Goal: Information Seeking & Learning: Learn about a topic

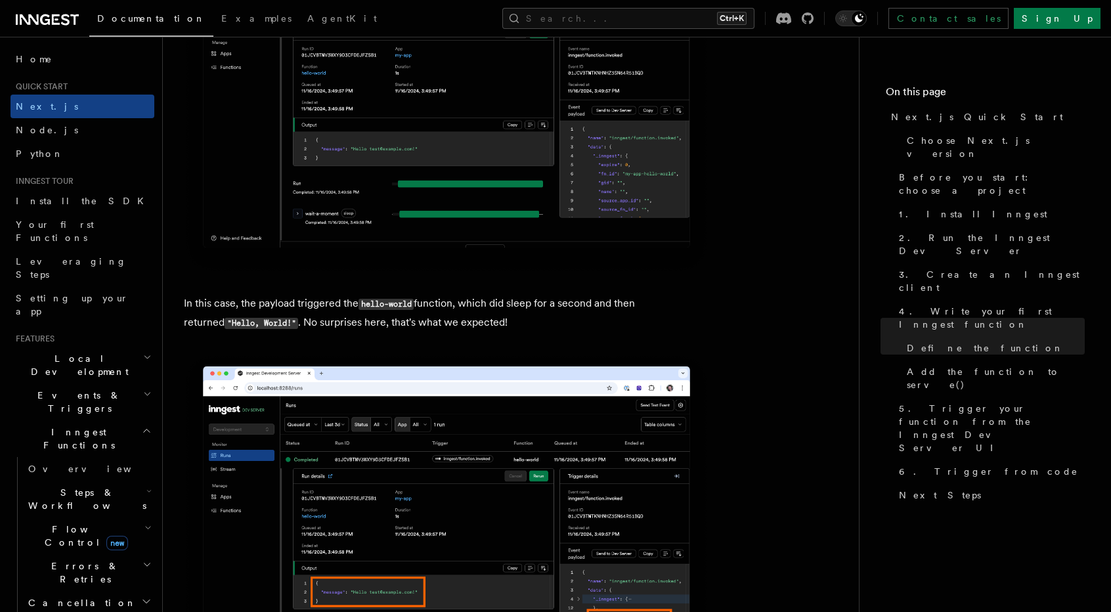
scroll to position [5136, 0]
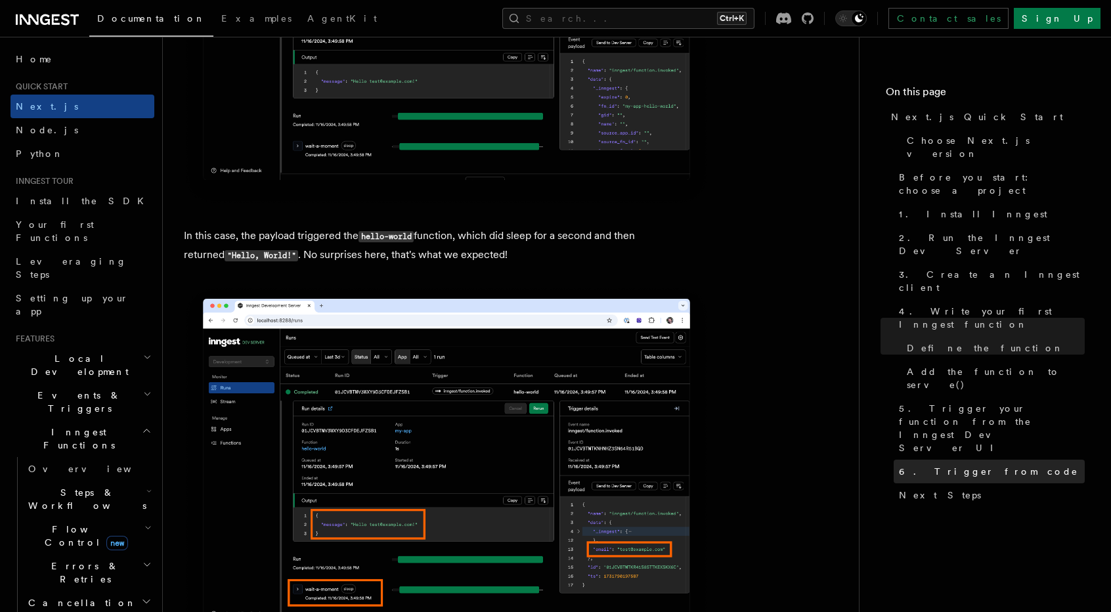
click at [940, 465] on span "6. Trigger from code" at bounding box center [988, 471] width 179 height 13
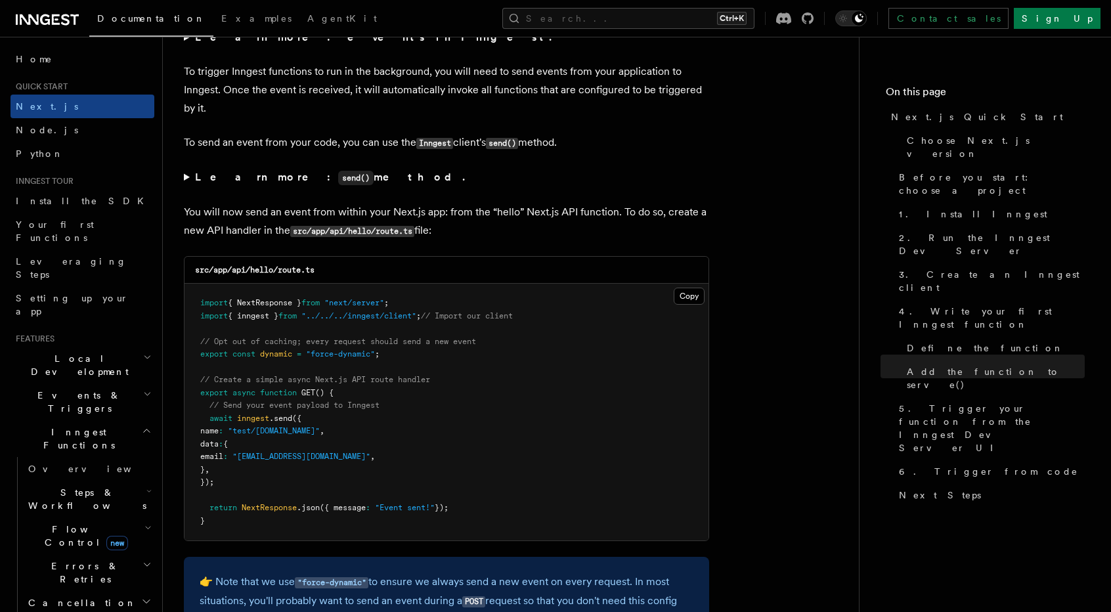
click at [64, 19] on icon at bounding box center [65, 19] width 9 height 11
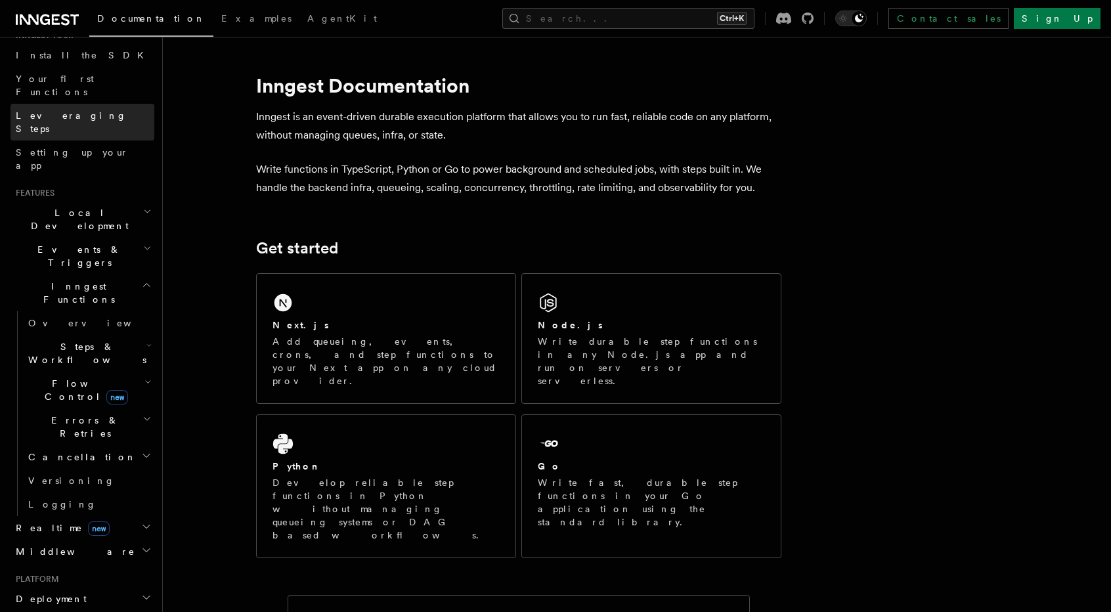
scroll to position [146, 0]
click at [97, 103] on link "Leveraging Steps" at bounding box center [83, 121] width 144 height 37
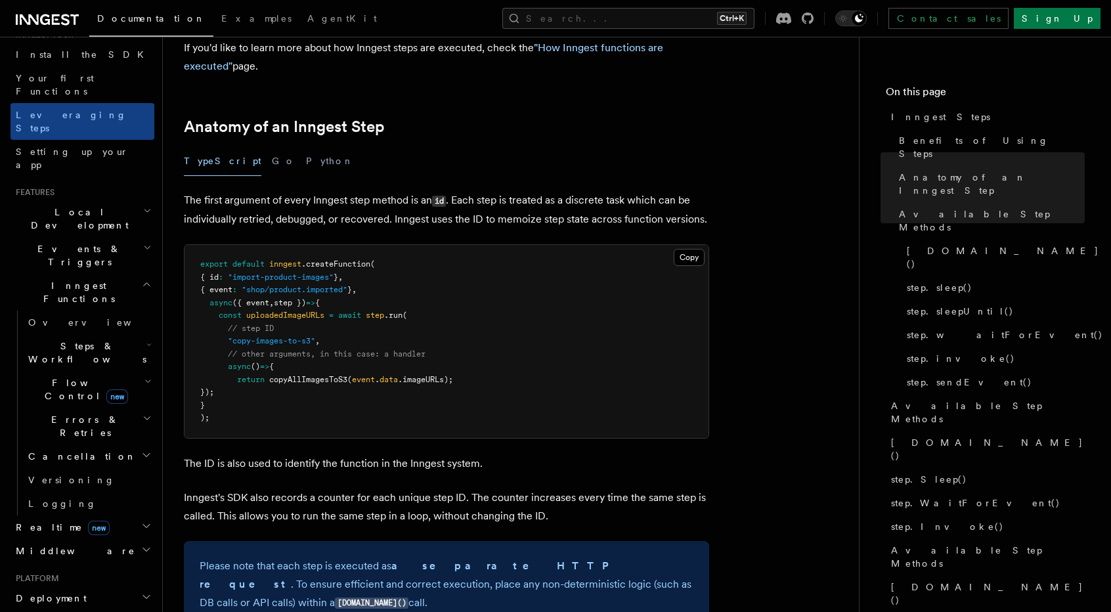
scroll to position [496, 0]
drag, startPoint x: 253, startPoint y: 83, endPoint x: 246, endPoint y: 91, distance: 9.8
click at [246, 147] on div "TypeScript Go Python" at bounding box center [446, 162] width 525 height 30
click at [272, 147] on button "Go" at bounding box center [284, 162] width 24 height 30
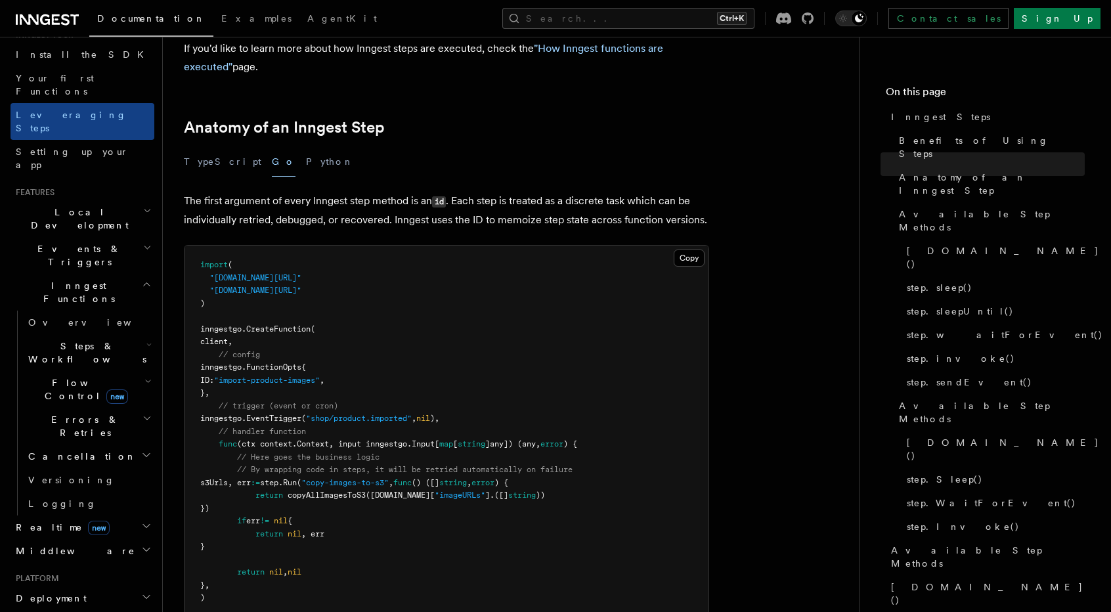
click at [207, 147] on button "TypeScript" at bounding box center [222, 162] width 77 height 30
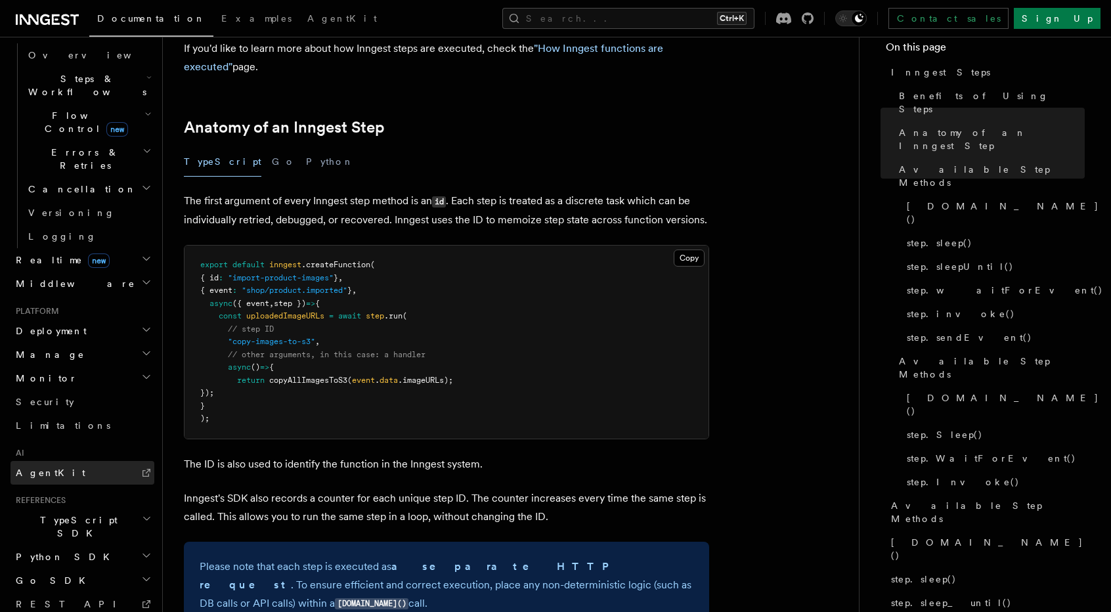
scroll to position [439, 0]
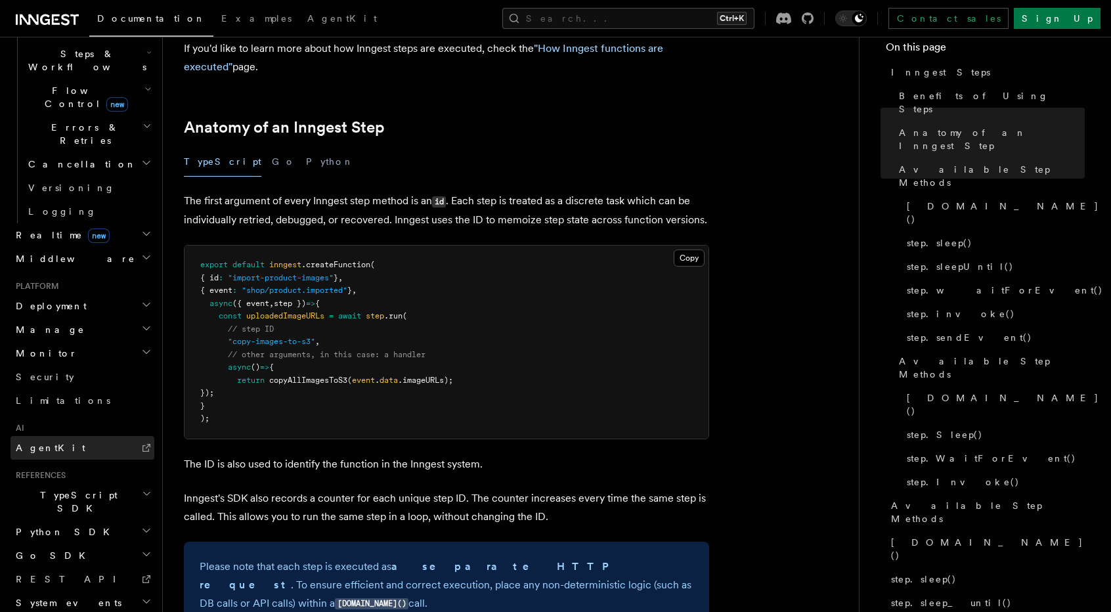
click at [45, 442] on span "AgentKit" at bounding box center [51, 447] width 70 height 11
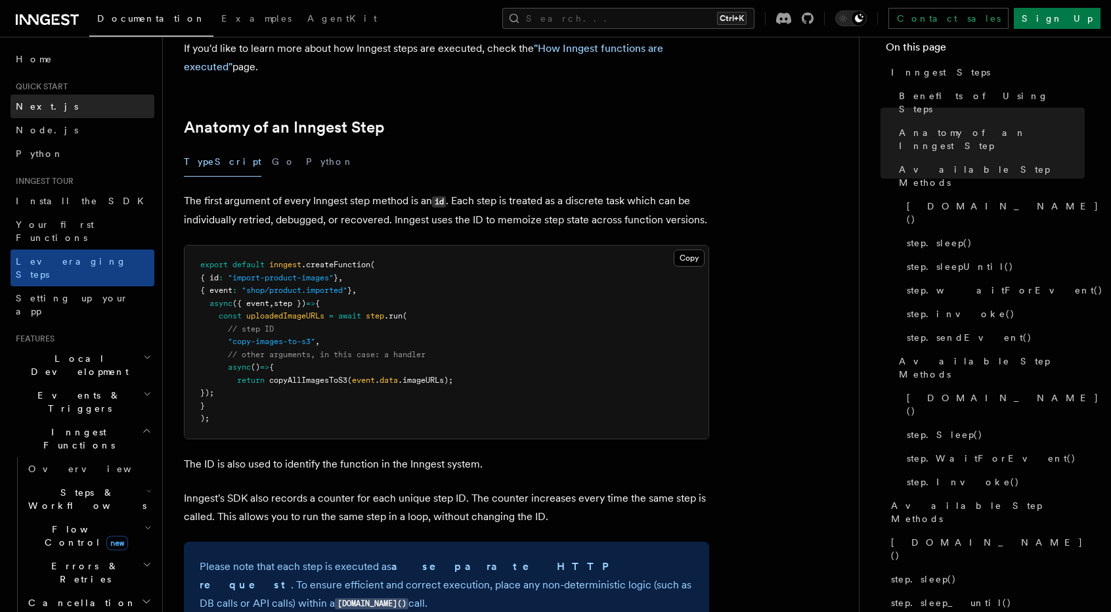
click at [58, 111] on link "Next.js" at bounding box center [83, 107] width 144 height 24
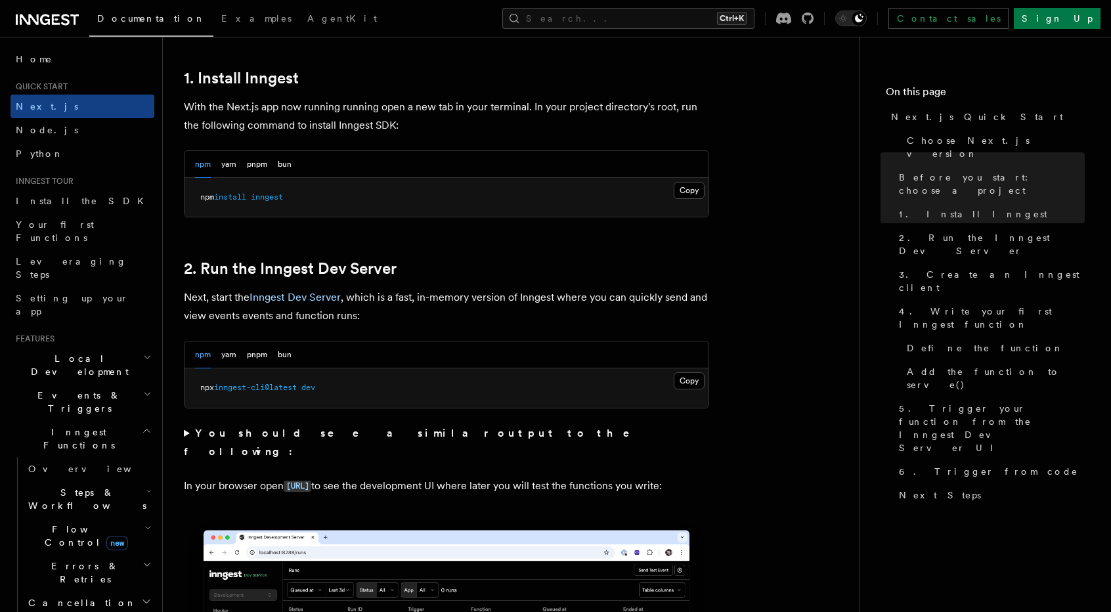
scroll to position [741, 0]
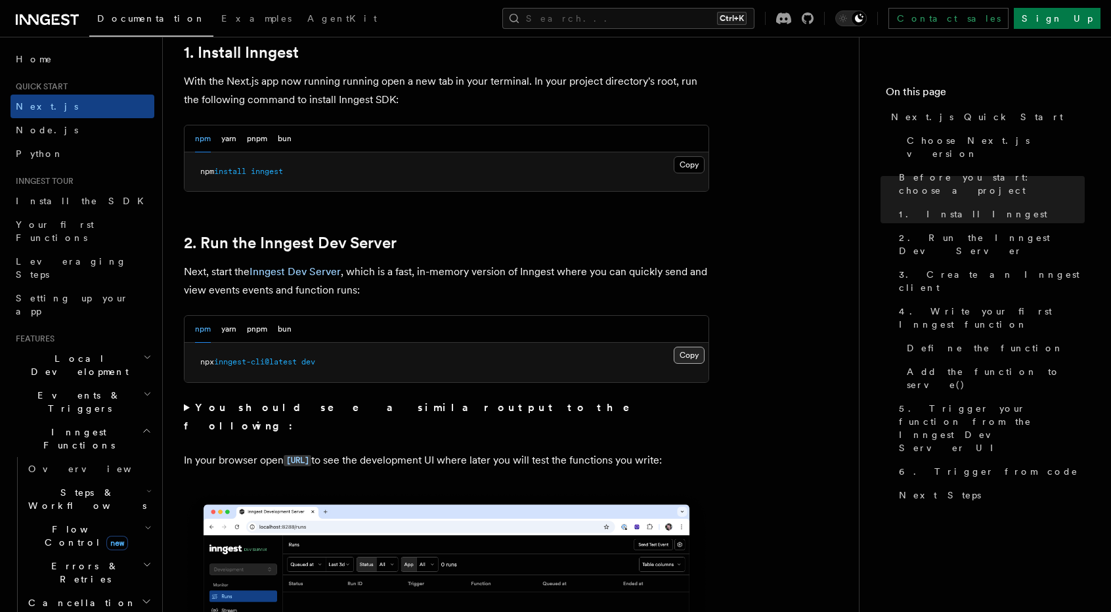
click at [695, 349] on button "Copy Copied" at bounding box center [689, 355] width 31 height 17
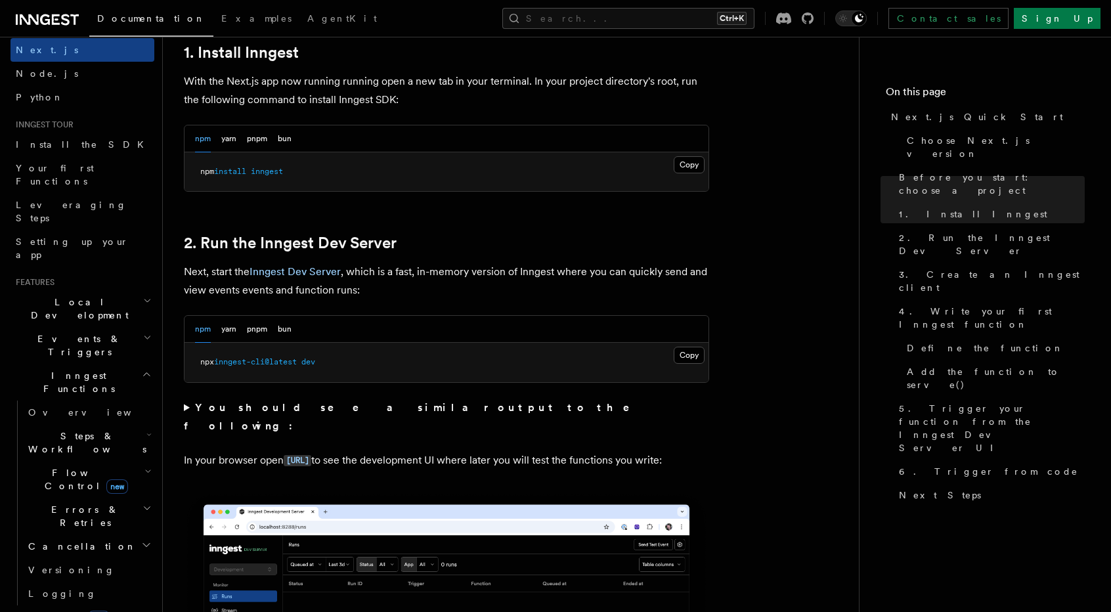
scroll to position [57, 0]
click at [79, 429] on span "Steps & Workflows" at bounding box center [84, 442] width 123 height 26
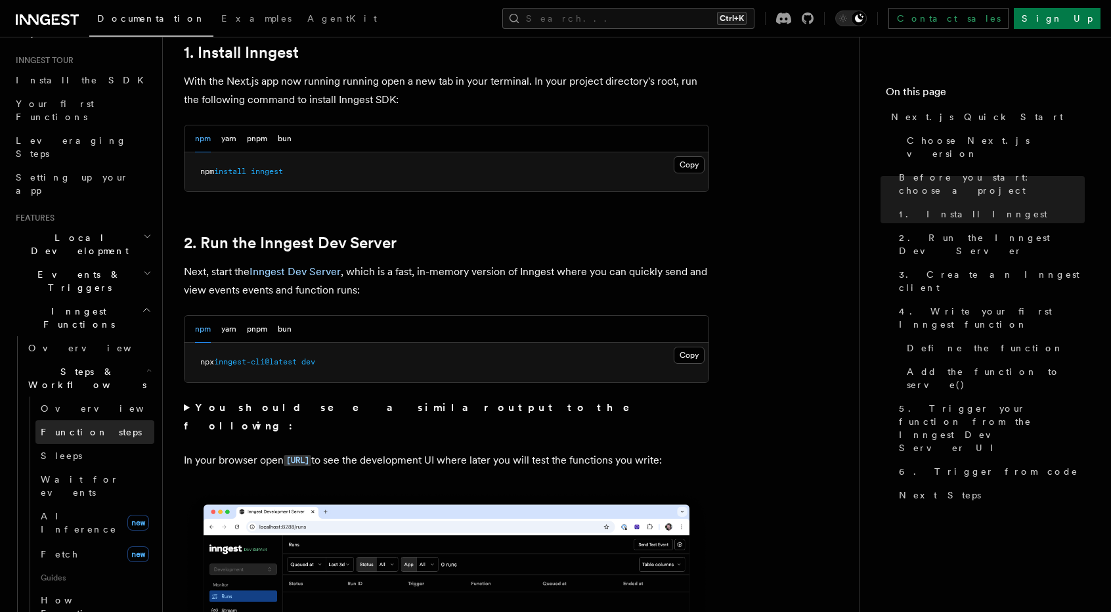
scroll to position [121, 0]
click at [74, 510] on span "AI Inference" at bounding box center [79, 522] width 76 height 24
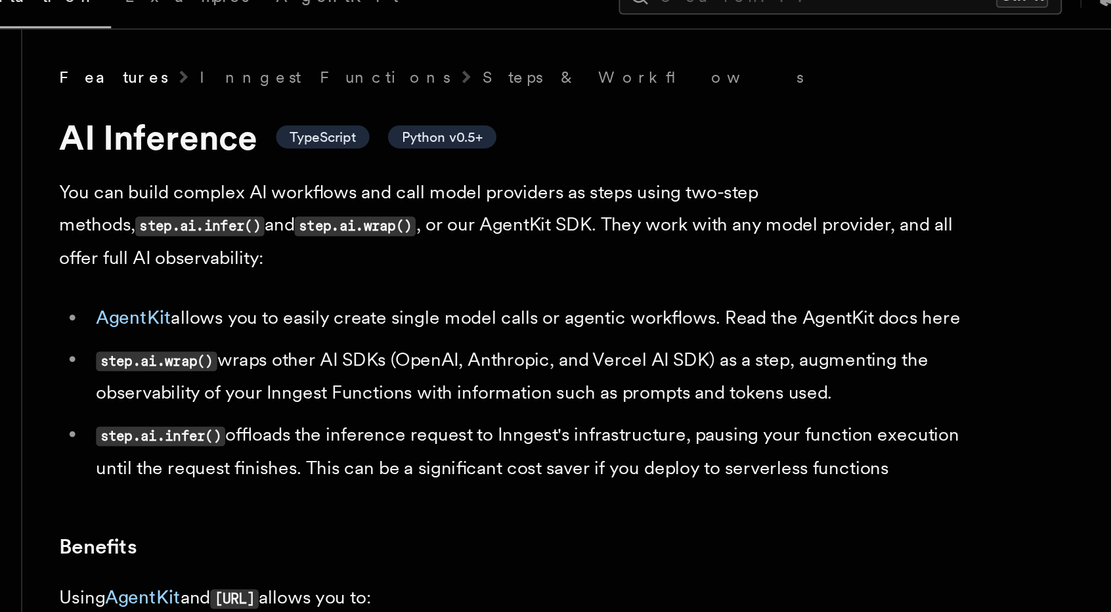
drag, startPoint x: 181, startPoint y: 131, endPoint x: 667, endPoint y: 271, distance: 505.5
copy article "You can build complex AI workflows and call model providers as steps using two-…"
